Goal: Information Seeking & Learning: Learn about a topic

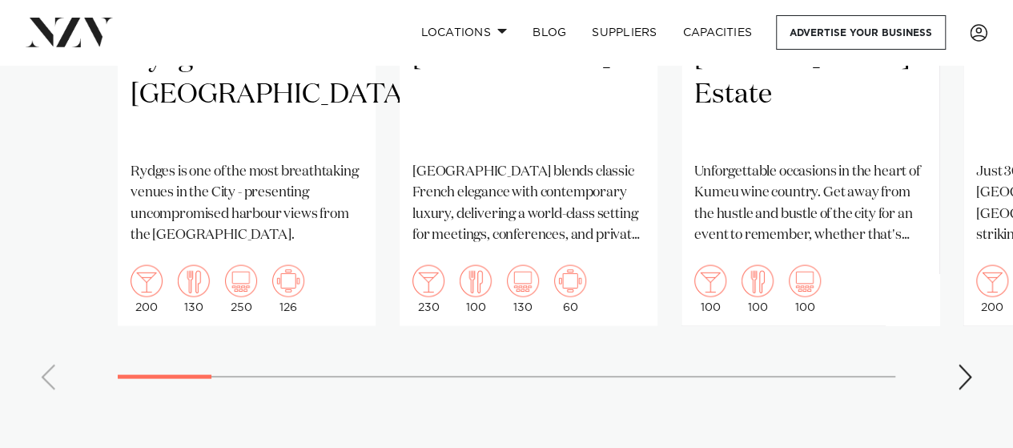
scroll to position [1522, 0]
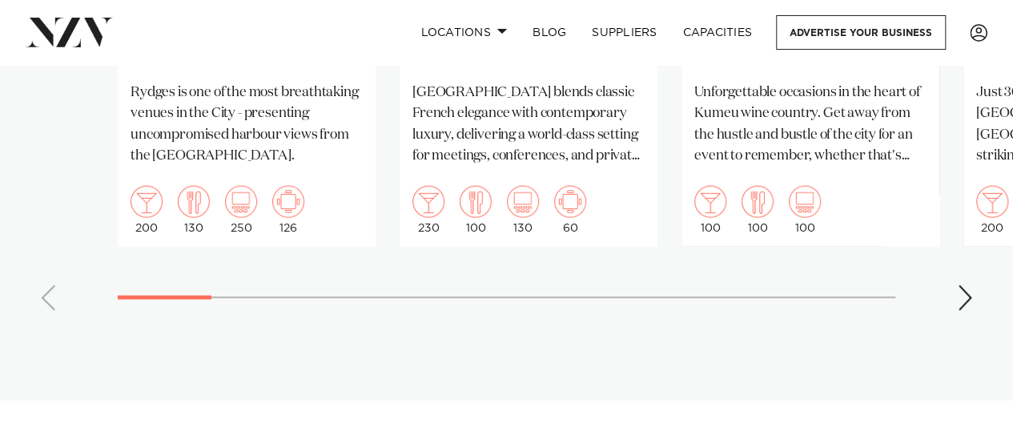
click at [963, 300] on div "Next slide" at bounding box center [965, 298] width 16 height 26
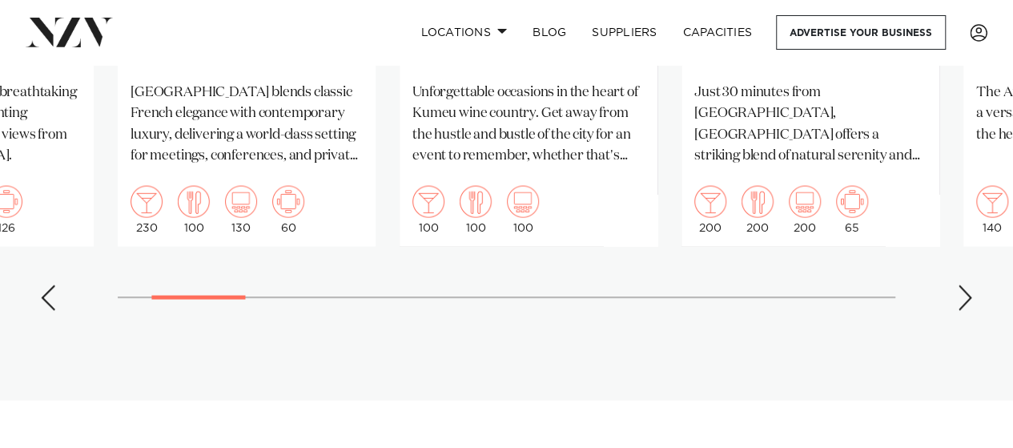
click at [960, 307] on div "Next slide" at bounding box center [965, 298] width 16 height 26
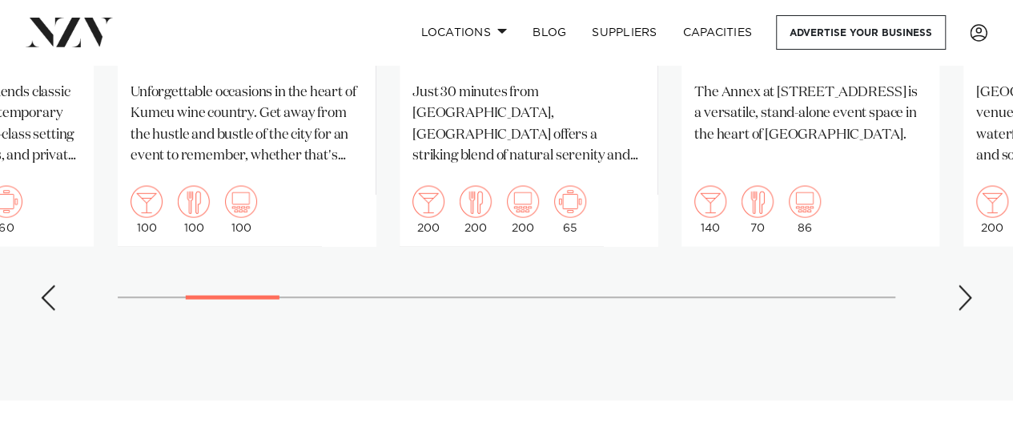
click at [960, 307] on div "Next slide" at bounding box center [965, 298] width 16 height 26
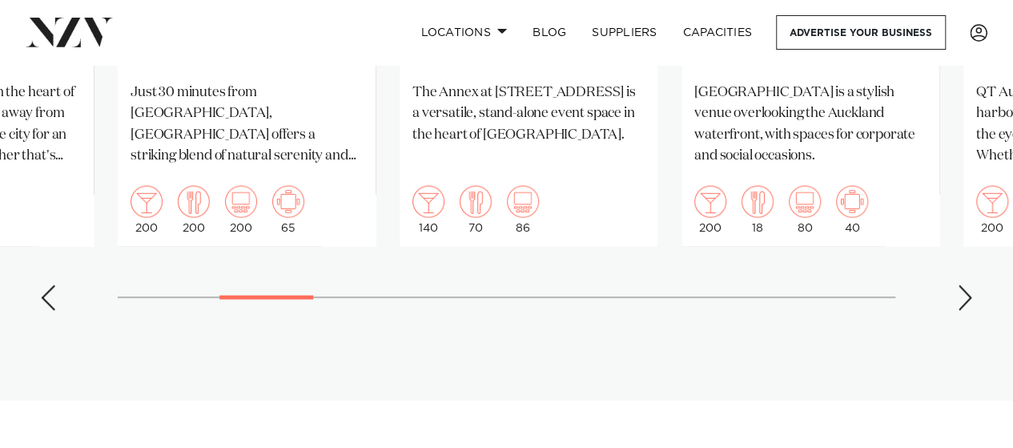
click at [960, 307] on div "Next slide" at bounding box center [965, 298] width 16 height 26
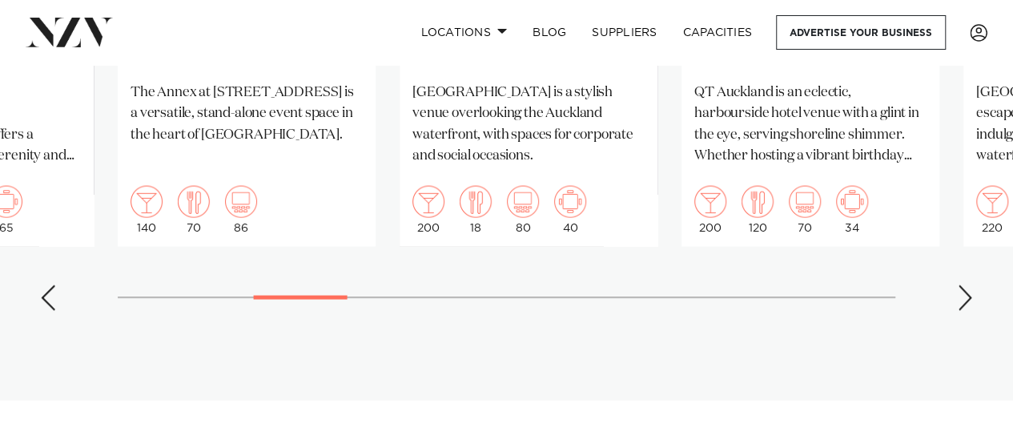
click at [960, 307] on div "Next slide" at bounding box center [965, 298] width 16 height 26
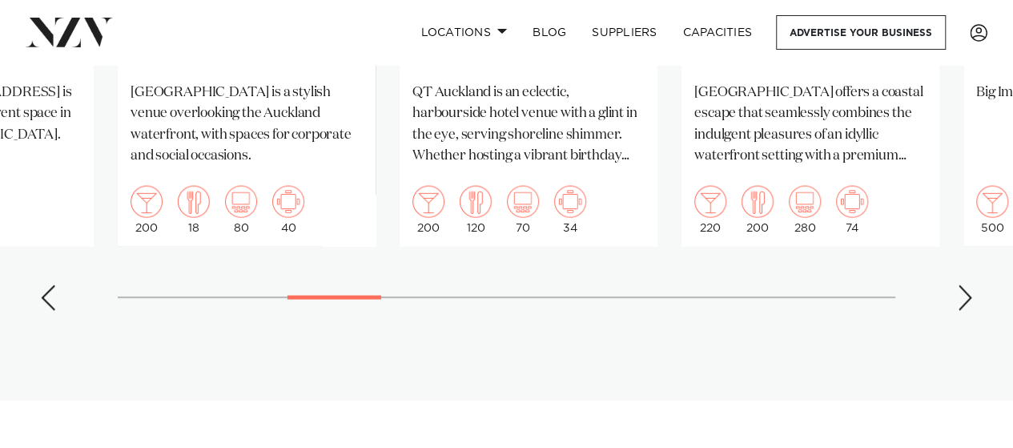
click at [960, 307] on div "Next slide" at bounding box center [965, 298] width 16 height 26
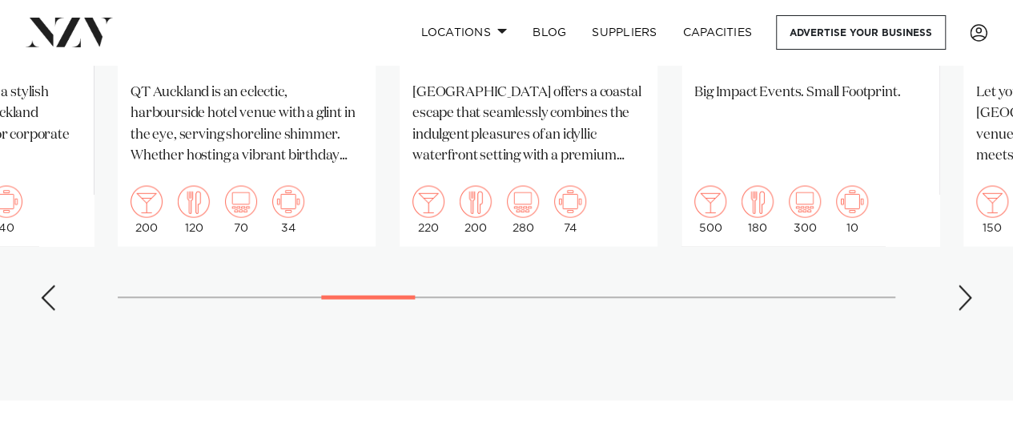
click at [960, 307] on div "Next slide" at bounding box center [965, 298] width 16 height 26
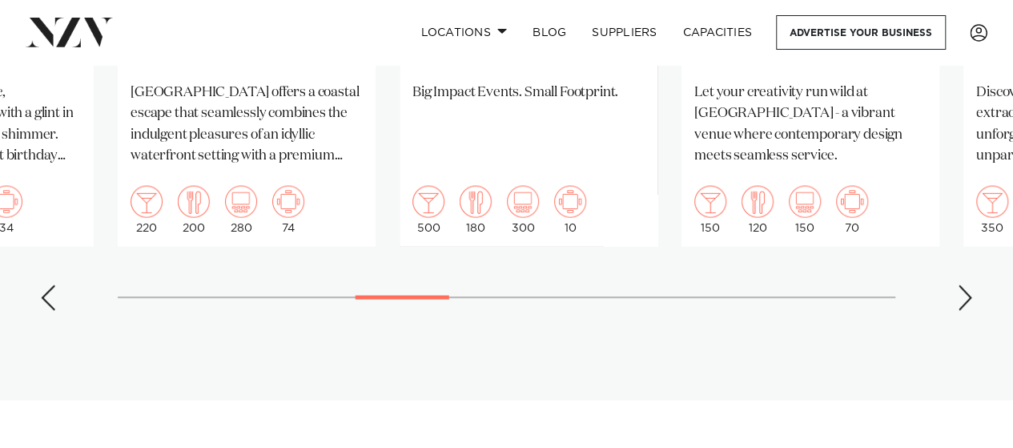
click at [960, 307] on div "Next slide" at bounding box center [965, 298] width 16 height 26
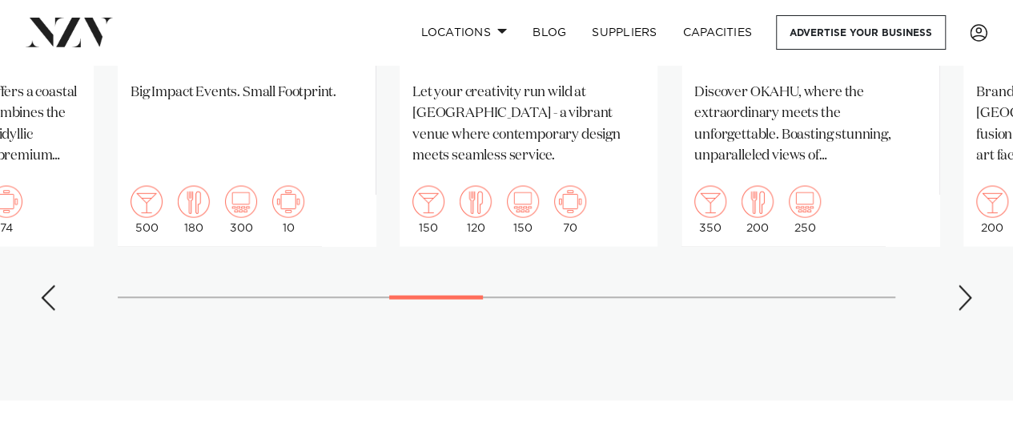
click at [960, 307] on div "Next slide" at bounding box center [965, 298] width 16 height 26
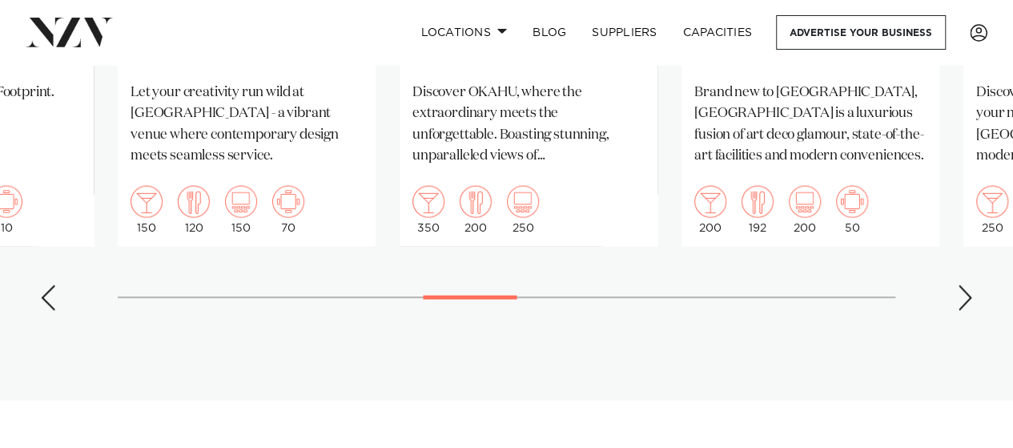
click at [960, 307] on div "Next slide" at bounding box center [965, 298] width 16 height 26
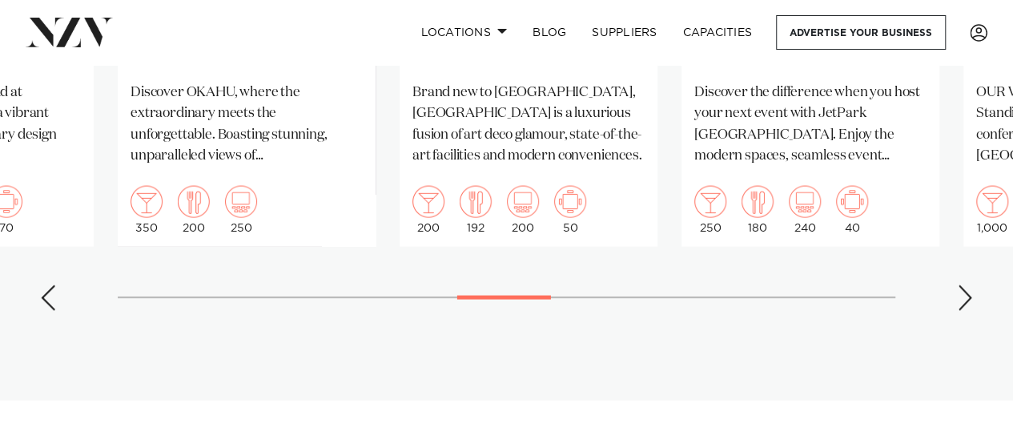
click at [963, 302] on div "Next slide" at bounding box center [965, 298] width 16 height 26
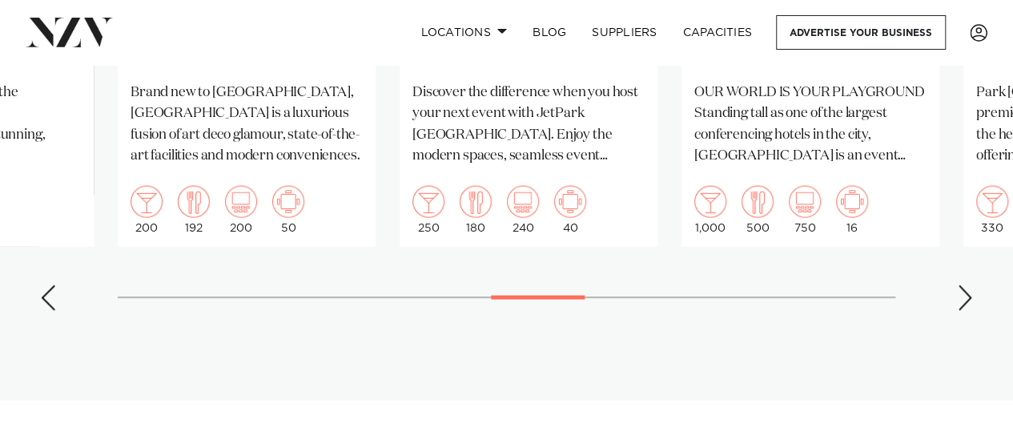
click at [959, 295] on div "Next slide" at bounding box center [965, 298] width 16 height 26
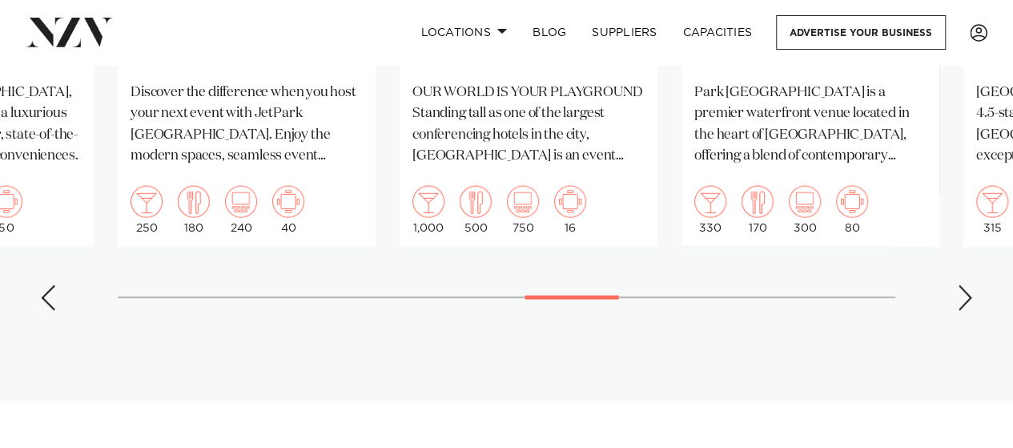
click at [957, 294] on div "Next slide" at bounding box center [965, 298] width 16 height 26
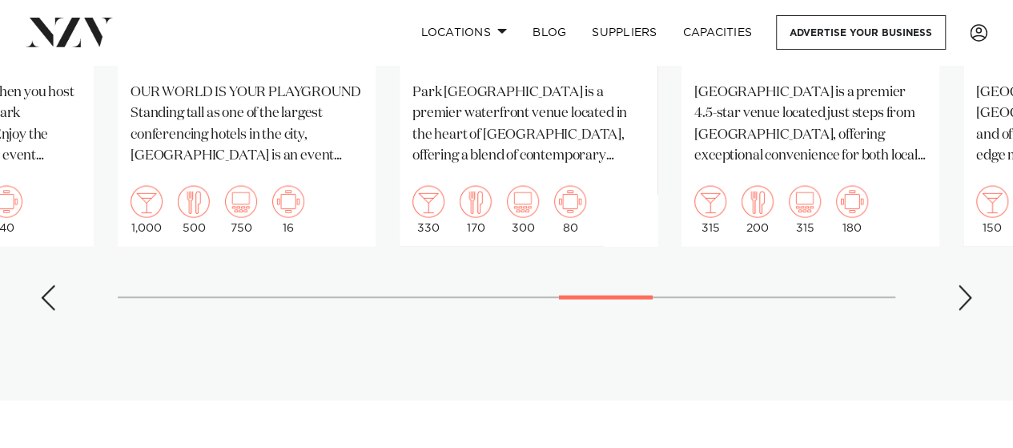
click at [967, 305] on div "Next slide" at bounding box center [965, 298] width 16 height 26
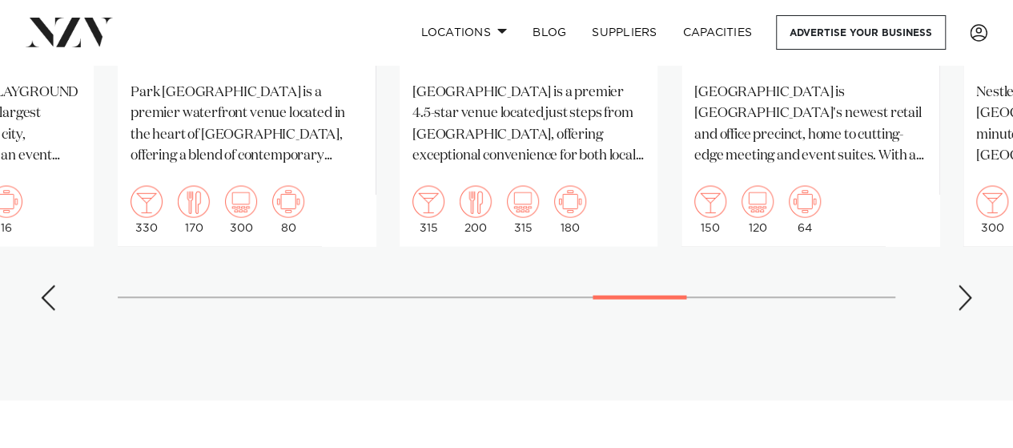
click at [967, 305] on div "Next slide" at bounding box center [965, 298] width 16 height 26
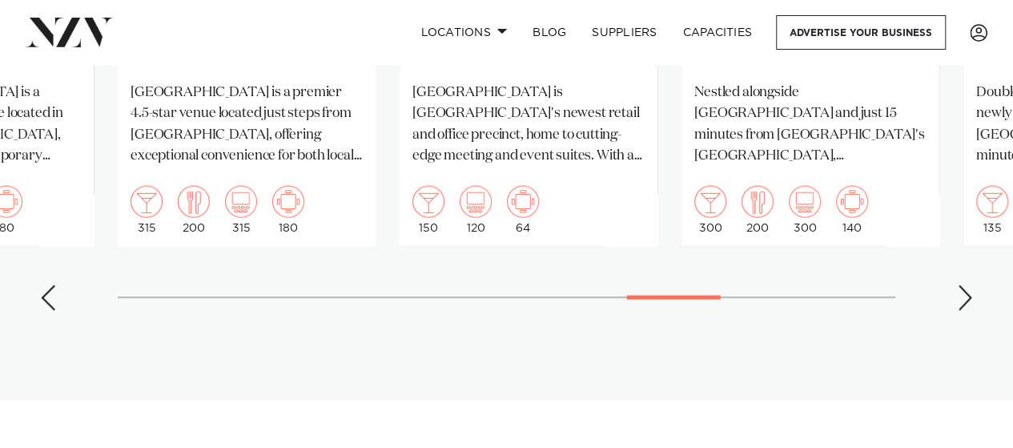
click at [964, 300] on div "Next slide" at bounding box center [965, 298] width 16 height 26
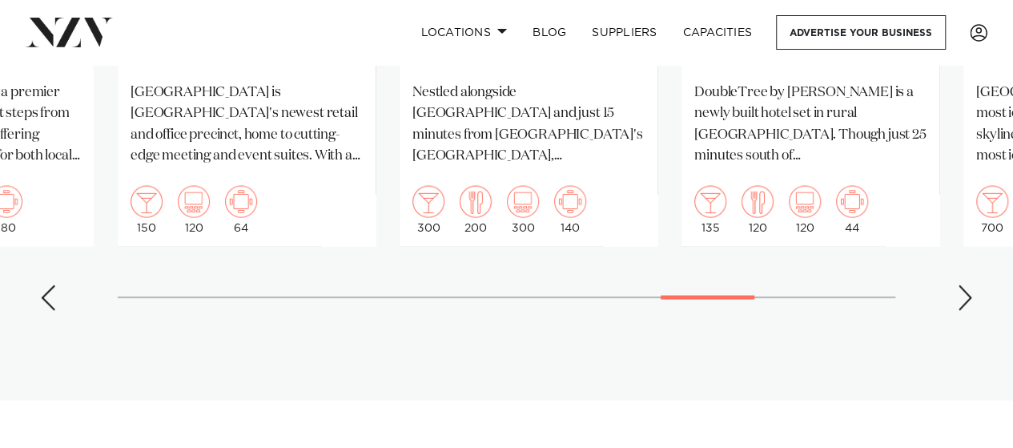
click at [964, 300] on div "Next slide" at bounding box center [965, 298] width 16 height 26
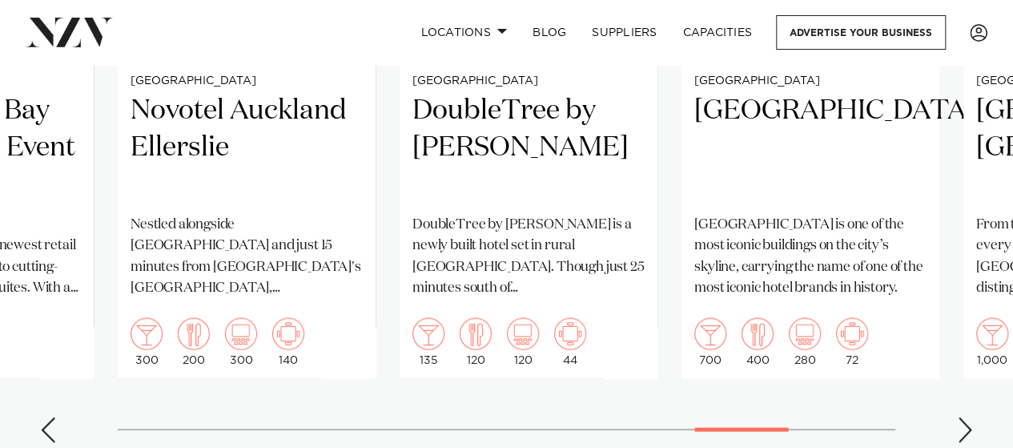
scroll to position [1442, 0]
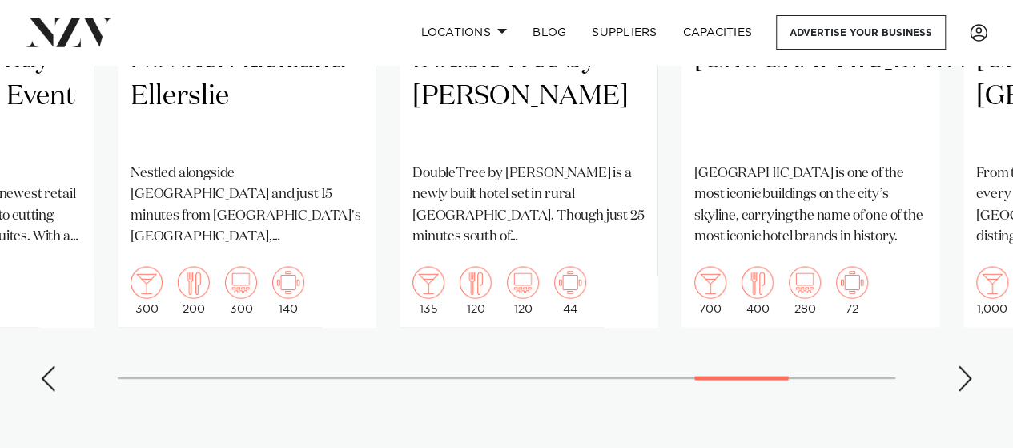
click at [964, 382] on div "Next slide" at bounding box center [965, 378] width 16 height 26
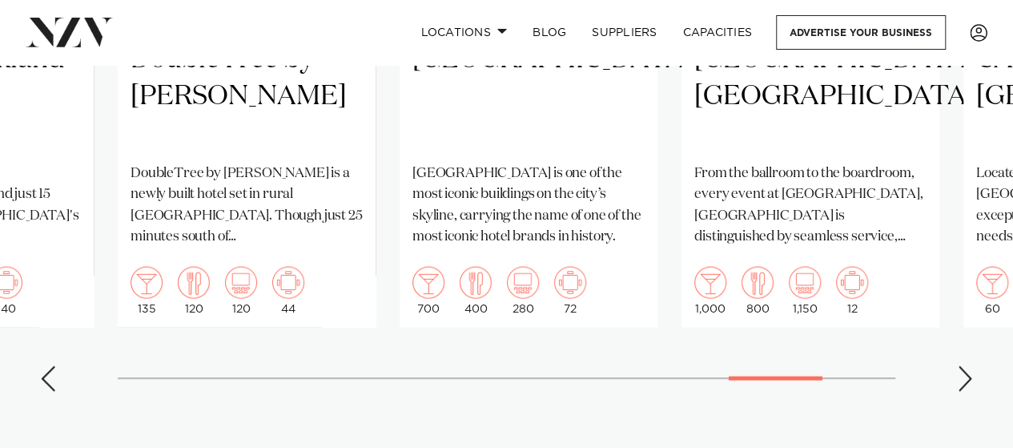
scroll to position [1522, 0]
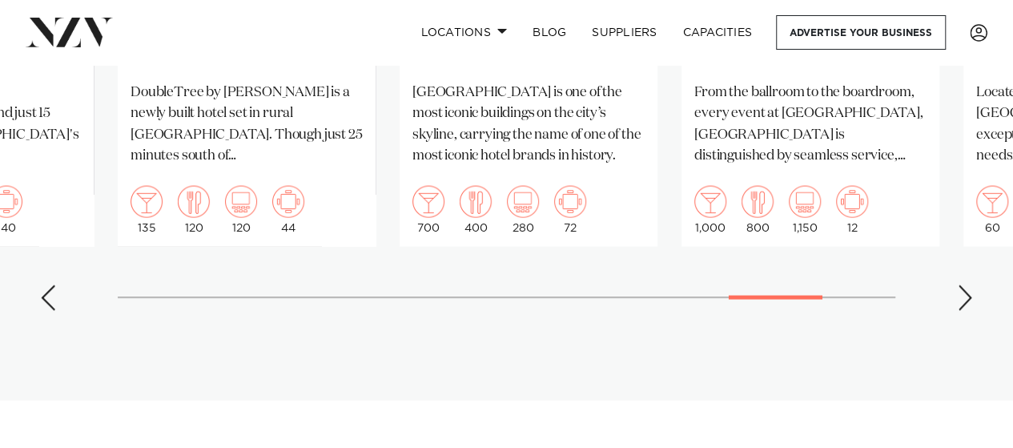
click at [960, 297] on div "Next slide" at bounding box center [965, 298] width 16 height 26
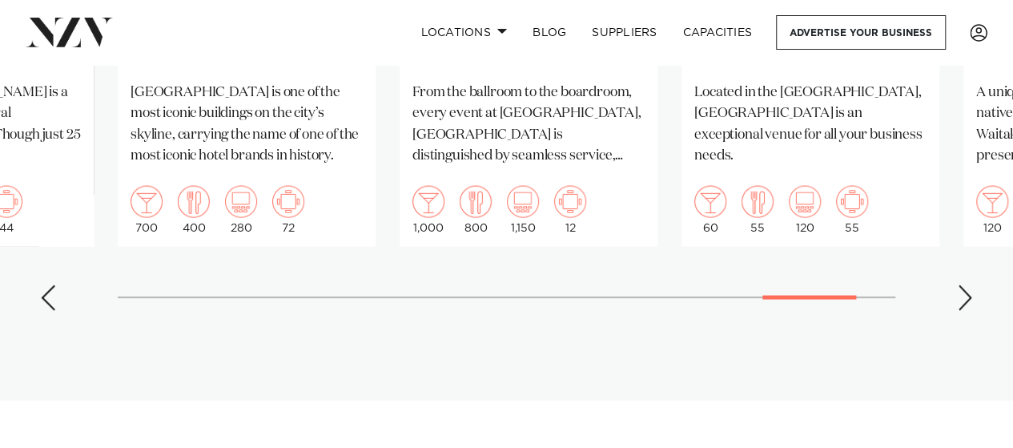
click at [960, 297] on div "Next slide" at bounding box center [965, 298] width 16 height 26
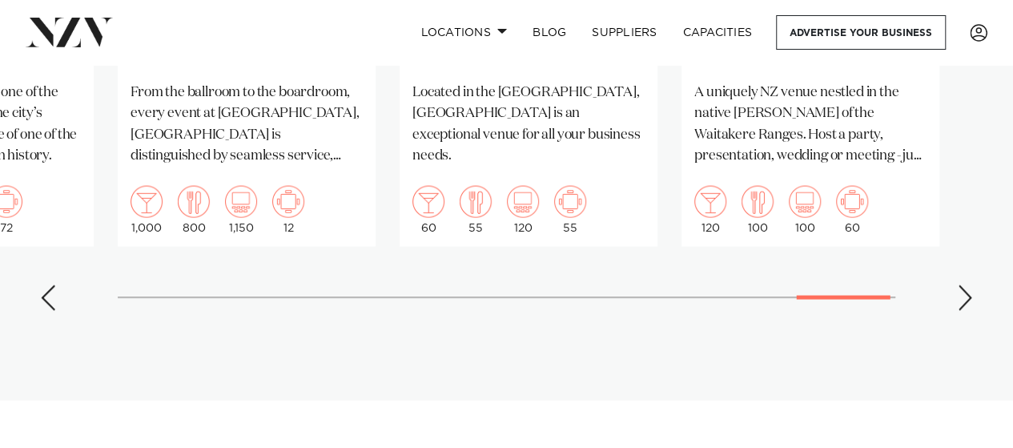
click at [960, 297] on div "Next slide" at bounding box center [965, 298] width 16 height 26
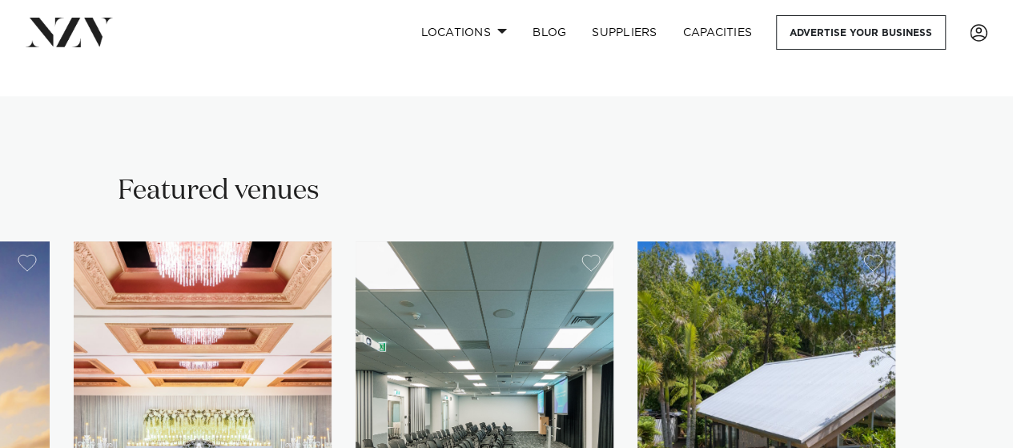
scroll to position [961, 0]
